Goal: Consume media (video, audio): Consume media (video, audio)

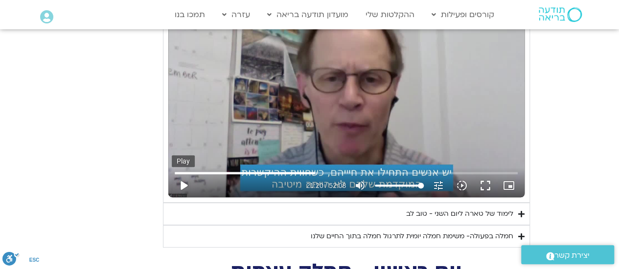
click at [183, 174] on button "play_arrow" at bounding box center [183, 185] width 23 height 23
click at [180, 174] on button "pause" at bounding box center [183, 185] width 23 height 23
click at [183, 174] on button "play_arrow" at bounding box center [183, 185] width 23 height 23
click at [187, 174] on button "pause" at bounding box center [183, 185] width 23 height 23
click at [183, 174] on button "play_arrow" at bounding box center [183, 185] width 23 height 23
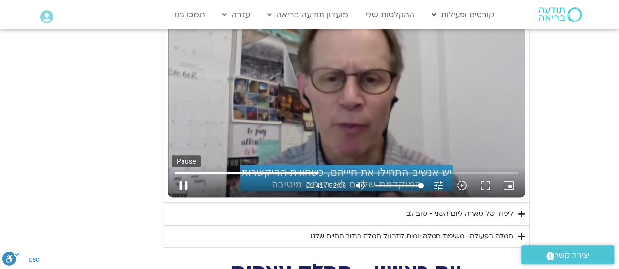
click at [180, 174] on button "pause" at bounding box center [183, 185] width 23 height 23
click at [181, 174] on button "play_arrow" at bounding box center [183, 185] width 23 height 23
click at [182, 174] on button "pause" at bounding box center [183, 185] width 23 height 23
click at [186, 174] on button "play_arrow" at bounding box center [183, 185] width 23 height 23
click at [178, 174] on button "pause" at bounding box center [183, 185] width 23 height 23
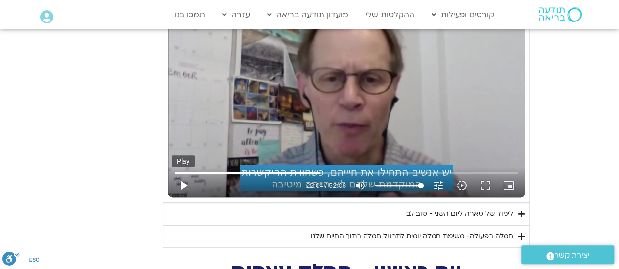
click at [180, 174] on button "play_arrow" at bounding box center [183, 185] width 23 height 23
click at [316, 170] on input "Seek" at bounding box center [346, 173] width 343 height 6
click at [186, 174] on button "pause" at bounding box center [183, 185] width 23 height 23
click at [185, 174] on button "play_arrow" at bounding box center [183, 185] width 23 height 23
click at [183, 174] on button "pause" at bounding box center [183, 185] width 23 height 23
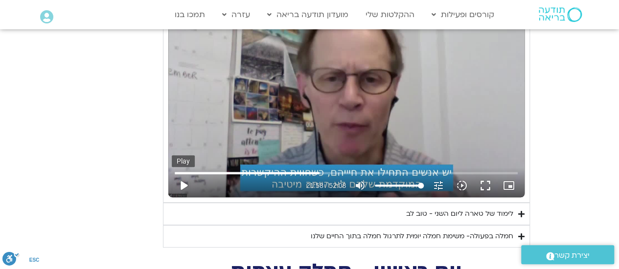
click at [180, 174] on button "play_arrow" at bounding box center [183, 185] width 23 height 23
click at [180, 174] on button "pause" at bounding box center [183, 185] width 23 height 23
click at [182, 174] on button "play_arrow" at bounding box center [183, 185] width 23 height 23
click at [181, 174] on button "pause" at bounding box center [183, 185] width 23 height 23
click at [184, 174] on button "play_arrow" at bounding box center [183, 185] width 23 height 23
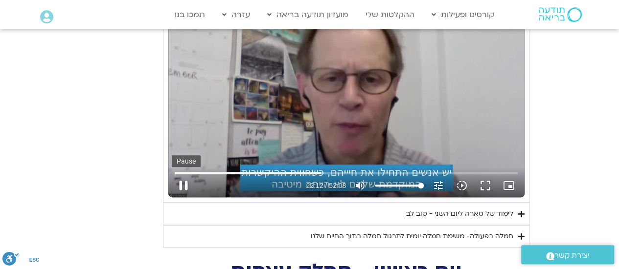
click at [178, 174] on button "pause" at bounding box center [183, 185] width 23 height 23
click at [180, 174] on button "play_arrow" at bounding box center [183, 185] width 23 height 23
click at [317, 170] on input "Seek" at bounding box center [346, 173] width 343 height 6
click at [183, 174] on button "pause" at bounding box center [183, 185] width 23 height 23
click at [178, 174] on button "play_arrow" at bounding box center [183, 185] width 23 height 23
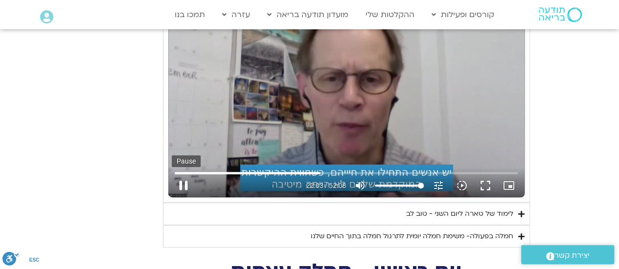
click at [178, 174] on button "pause" at bounding box center [183, 185] width 23 height 23
click at [185, 174] on button "play_arrow" at bounding box center [183, 185] width 23 height 23
click at [186, 174] on button "pause" at bounding box center [183, 185] width 23 height 23
click at [182, 174] on button "play_arrow" at bounding box center [183, 185] width 23 height 23
click at [181, 174] on button "pause" at bounding box center [183, 185] width 23 height 23
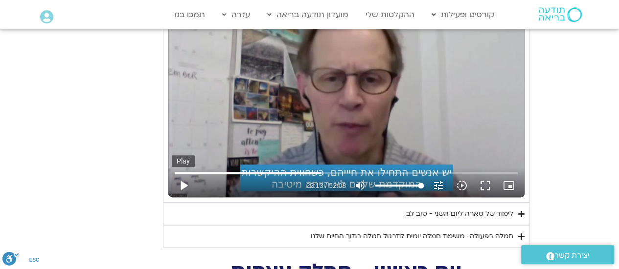
click at [181, 174] on button "play_arrow" at bounding box center [183, 185] width 23 height 23
click at [184, 174] on button "pause" at bounding box center [183, 185] width 23 height 23
click at [184, 174] on button "play_arrow" at bounding box center [183, 185] width 23 height 23
click at [181, 174] on button "pause" at bounding box center [183, 185] width 23 height 23
click at [320, 170] on input "Seek" at bounding box center [346, 173] width 343 height 6
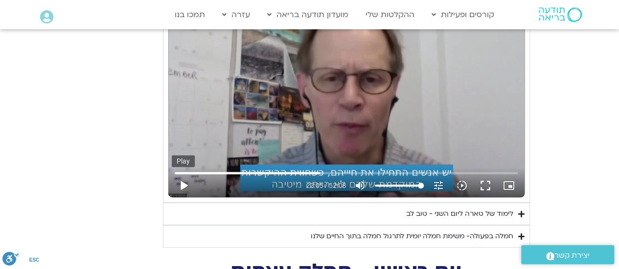
click at [186, 174] on button "play_arrow" at bounding box center [183, 185] width 23 height 23
click at [185, 176] on button "pause" at bounding box center [183, 185] width 23 height 23
click at [181, 174] on button "play_arrow" at bounding box center [183, 185] width 23 height 23
click at [180, 174] on button "pause" at bounding box center [183, 185] width 23 height 23
click at [320, 170] on input "Seek" at bounding box center [346, 173] width 343 height 6
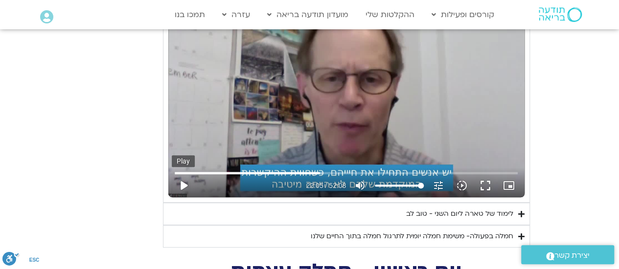
click at [179, 174] on button "play_arrow" at bounding box center [183, 185] width 23 height 23
click at [180, 174] on button "pause" at bounding box center [183, 185] width 23 height 23
click at [182, 174] on button "play_arrow" at bounding box center [183, 185] width 23 height 23
click at [180, 174] on button "pause" at bounding box center [183, 185] width 23 height 23
click at [181, 174] on button "play_arrow" at bounding box center [183, 185] width 23 height 23
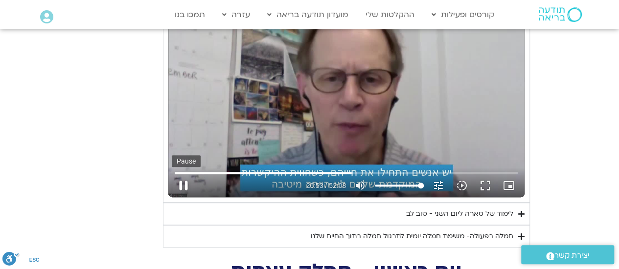
click at [186, 174] on button "pause" at bounding box center [183, 185] width 23 height 23
click at [181, 174] on button "play_arrow" at bounding box center [183, 185] width 23 height 23
click at [178, 174] on button "pause" at bounding box center [183, 185] width 23 height 23
click at [187, 174] on button "play_arrow" at bounding box center [183, 185] width 23 height 23
click at [180, 174] on button "pause" at bounding box center [183, 185] width 23 height 23
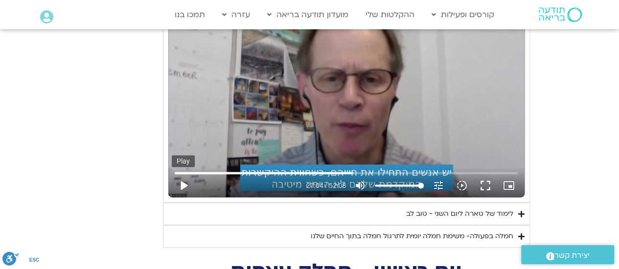
click at [184, 174] on button "play_arrow" at bounding box center [183, 185] width 23 height 23
click at [183, 174] on button "pause" at bounding box center [183, 185] width 23 height 23
click at [184, 174] on button "play_arrow" at bounding box center [183, 185] width 23 height 23
click at [181, 174] on button "pause" at bounding box center [183, 185] width 23 height 23
click at [180, 174] on button "play_arrow" at bounding box center [183, 185] width 23 height 23
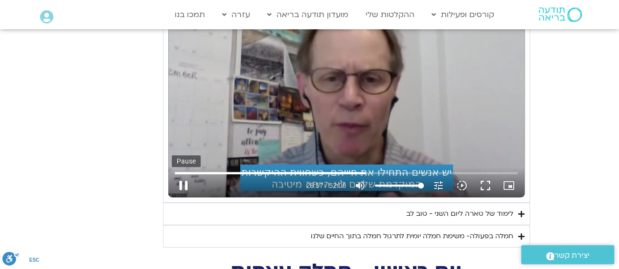
click at [188, 174] on button "pause" at bounding box center [183, 185] width 23 height 23
click at [184, 174] on button "play_arrow" at bounding box center [183, 185] width 23 height 23
click at [184, 174] on button "pause" at bounding box center [183, 185] width 23 height 23
click at [184, 174] on button "play_arrow" at bounding box center [183, 185] width 23 height 23
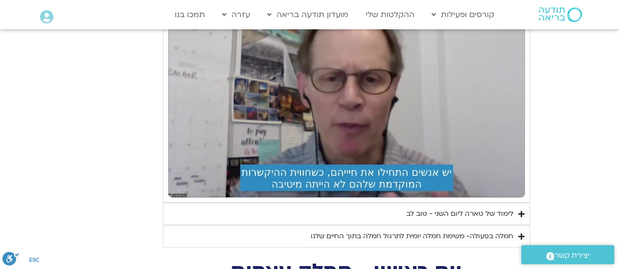
click at [183, 203] on summary "לימוד של טארה ליום השני - טוב לב" at bounding box center [346, 214] width 367 height 22
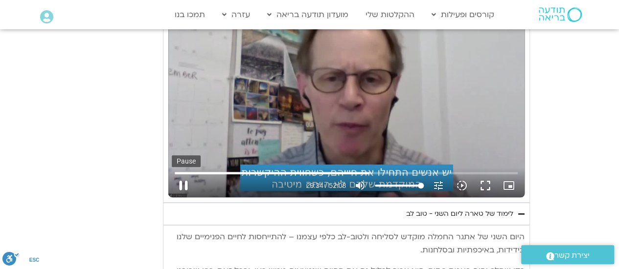
click at [183, 174] on button "pause" at bounding box center [183, 185] width 23 height 23
click at [366, 170] on input "Seek" at bounding box center [346, 173] width 343 height 6
click at [182, 174] on button "play_arrow" at bounding box center [183, 185] width 23 height 23
click at [178, 174] on button "pause" at bounding box center [183, 185] width 23 height 23
click at [180, 174] on button "play_arrow" at bounding box center [183, 185] width 23 height 23
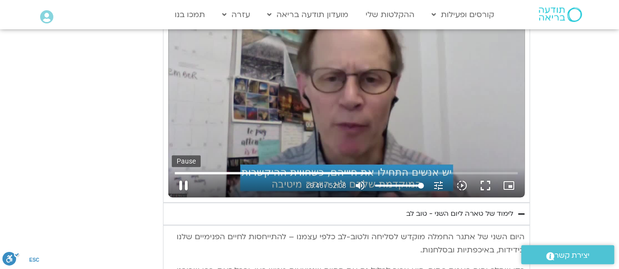
click at [181, 174] on button "pause" at bounding box center [183, 185] width 23 height 23
click at [178, 174] on button "play_arrow" at bounding box center [183, 185] width 23 height 23
click at [183, 174] on button "pause" at bounding box center [183, 185] width 23 height 23
click at [183, 174] on button "play_arrow" at bounding box center [183, 185] width 23 height 23
click at [185, 174] on button "pause" at bounding box center [183, 185] width 23 height 23
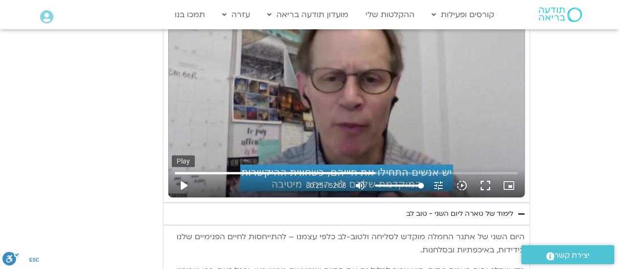
click at [180, 174] on button "play_arrow" at bounding box center [183, 185] width 23 height 23
click at [182, 174] on button "pause" at bounding box center [183, 185] width 23 height 23
click at [185, 174] on button "play_arrow" at bounding box center [183, 185] width 23 height 23
click at [183, 174] on button "pause" at bounding box center [183, 185] width 23 height 23
click at [180, 174] on button "play_arrow" at bounding box center [183, 185] width 23 height 23
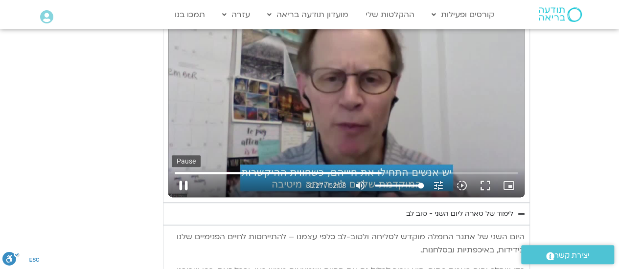
click at [181, 174] on button "pause" at bounding box center [183, 185] width 23 height 23
click at [380, 170] on input "Seek" at bounding box center [346, 173] width 343 height 6
click at [182, 174] on button "play_arrow" at bounding box center [183, 185] width 23 height 23
click at [185, 174] on button "pause" at bounding box center [183, 185] width 23 height 23
click at [181, 174] on button "play_arrow" at bounding box center [183, 185] width 23 height 23
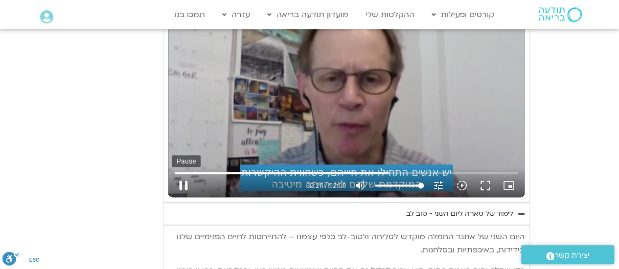
click at [188, 174] on button "pause" at bounding box center [183, 185] width 23 height 23
click at [182, 174] on button "play_arrow" at bounding box center [183, 185] width 23 height 23
click at [186, 174] on button "pause" at bounding box center [183, 185] width 23 height 23
click at [184, 174] on button "play_arrow" at bounding box center [183, 185] width 23 height 23
click at [186, 174] on button "pause" at bounding box center [183, 185] width 23 height 23
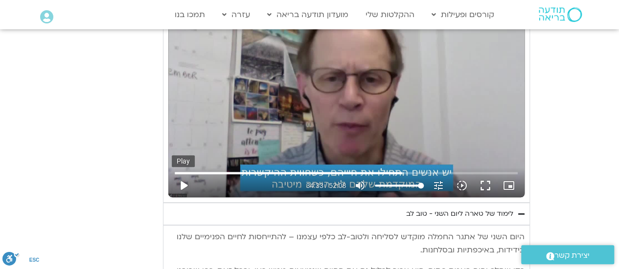
click at [182, 174] on button "play_arrow" at bounding box center [183, 185] width 23 height 23
click at [181, 174] on button "pause" at bounding box center [183, 185] width 23 height 23
click at [180, 174] on button "play_arrow" at bounding box center [183, 185] width 23 height 23
click at [188, 174] on button "pause" at bounding box center [183, 185] width 23 height 23
click at [182, 174] on button "play_arrow" at bounding box center [183, 185] width 23 height 23
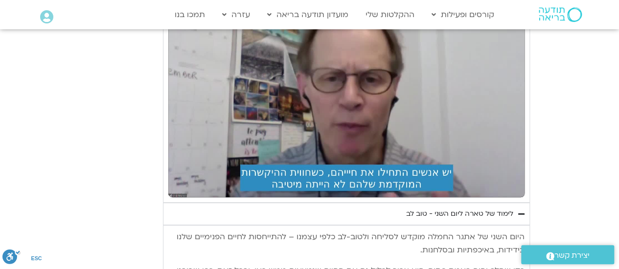
click at [11, 258] on icon "סרגל נגישות" at bounding box center [10, 256] width 6 height 7
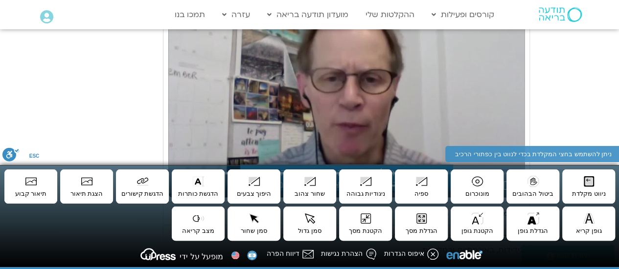
click at [209, 139] on div "Skip Ad 2:10 pause 35:55 / 52:08 volume_up Mute tune Resolution Auto 720p slow_…" at bounding box center [346, 98] width 356 height 201
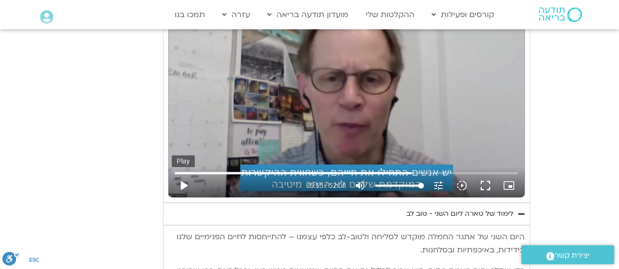
click at [183, 174] on button "play_arrow" at bounding box center [183, 185] width 23 height 23
click at [183, 174] on button "pause" at bounding box center [183, 185] width 23 height 23
click at [183, 174] on button "play_arrow" at bounding box center [183, 185] width 23 height 23
click at [182, 174] on button "pause" at bounding box center [183, 185] width 23 height 23
click at [404, 170] on input "Seek" at bounding box center [346, 173] width 343 height 6
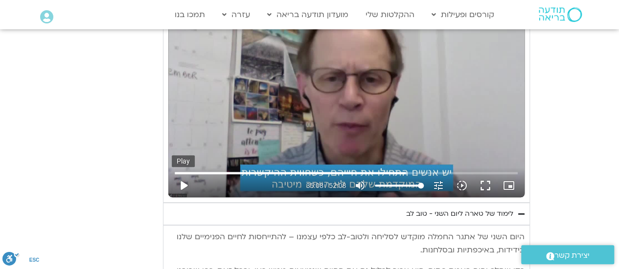
click at [184, 174] on button "play_arrow" at bounding box center [183, 185] width 23 height 23
click at [186, 174] on button "pause" at bounding box center [183, 185] width 23 height 23
click at [182, 174] on button "play_arrow" at bounding box center [183, 185] width 23 height 23
click at [187, 174] on button "pause" at bounding box center [183, 185] width 23 height 23
click at [181, 174] on button "play_arrow" at bounding box center [183, 185] width 23 height 23
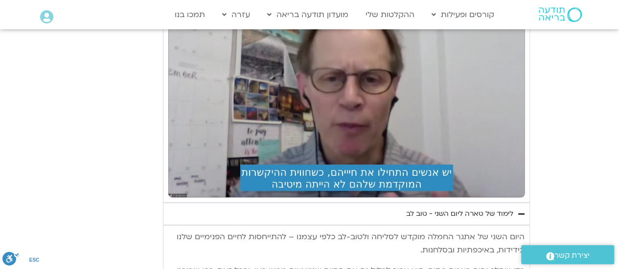
click at [292, 231] on p "היום השני של אתגר החמלה מוקדש לסליחה ולטוב-לב כלפי עצמנו – להתייחסות לחיים הפני…" at bounding box center [346, 244] width 356 height 26
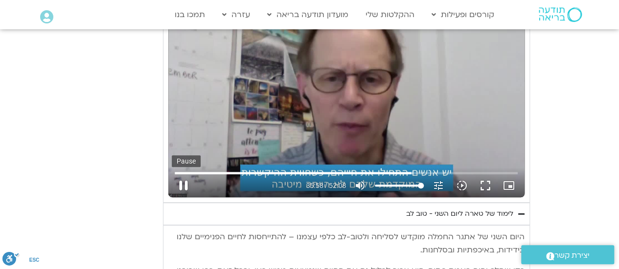
click at [183, 174] on button "pause" at bounding box center [183, 185] width 23 height 23
click at [179, 174] on button "play_arrow" at bounding box center [183, 185] width 23 height 23
click at [184, 174] on button "pause" at bounding box center [183, 185] width 23 height 23
click at [183, 174] on button "play_arrow" at bounding box center [183, 185] width 23 height 23
click at [181, 174] on button "pause" at bounding box center [183, 185] width 23 height 23
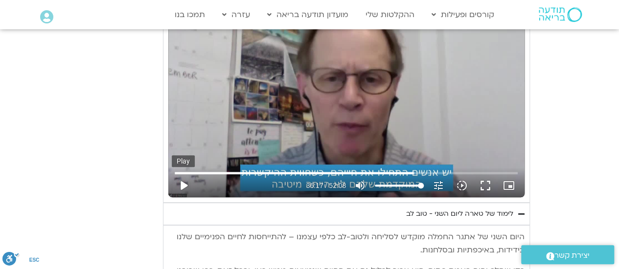
click at [181, 174] on button "play_arrow" at bounding box center [183, 185] width 23 height 23
click at [182, 174] on button "pause" at bounding box center [183, 185] width 23 height 23
click at [183, 174] on button "play_arrow" at bounding box center [183, 185] width 23 height 23
click at [182, 174] on button "pause" at bounding box center [183, 185] width 23 height 23
click at [184, 174] on button "play_arrow" at bounding box center [183, 185] width 23 height 23
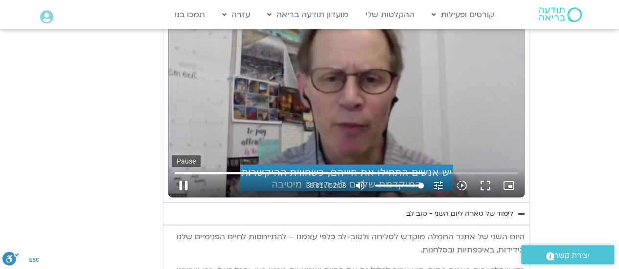
click at [185, 174] on button "pause" at bounding box center [183, 185] width 23 height 23
type input "2281.541665"
